Goal: Find specific page/section: Find specific page/section

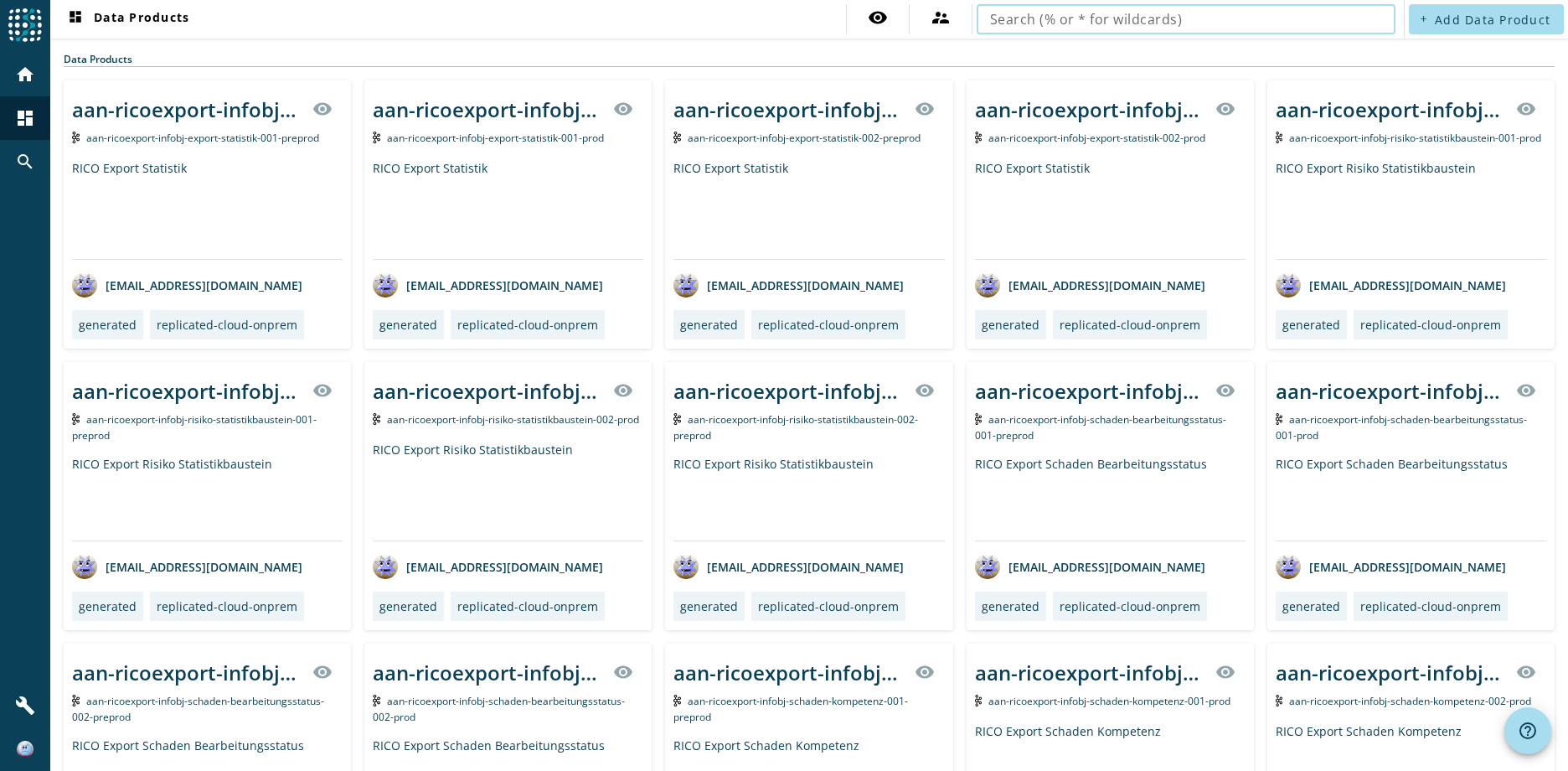
click at [1047, 20] on input "text" at bounding box center [1186, 19] width 392 height 20
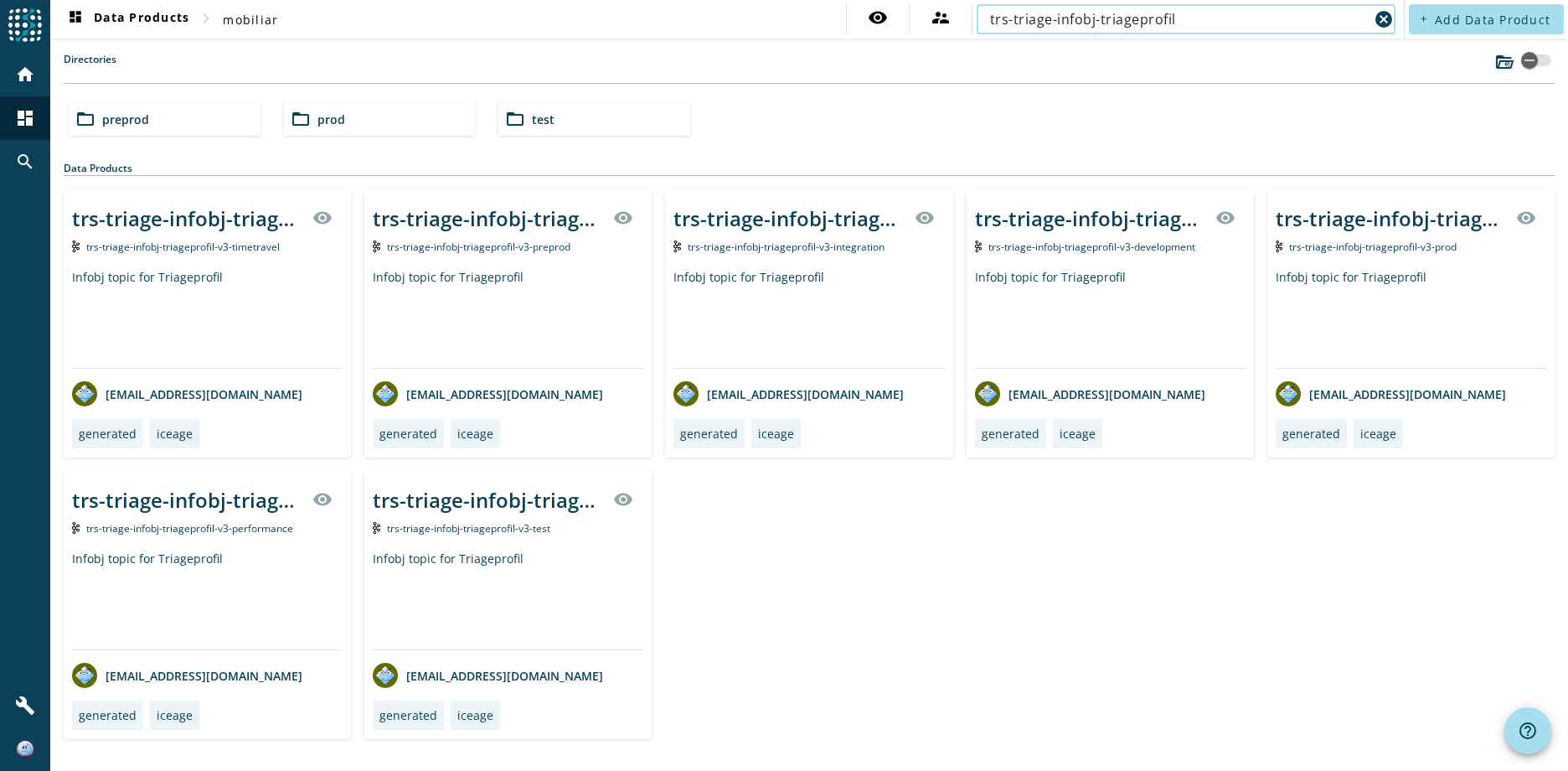
type input "trs-triage-infobj-triageprofil"
